Goal: Find specific page/section: Find specific page/section

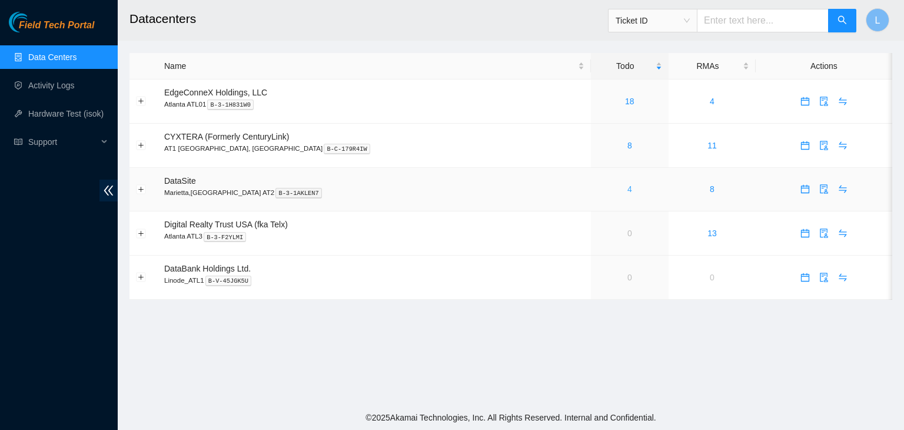
click at [627, 190] on link "4" at bounding box center [629, 188] width 5 height 9
